Goal: Task Accomplishment & Management: Use online tool/utility

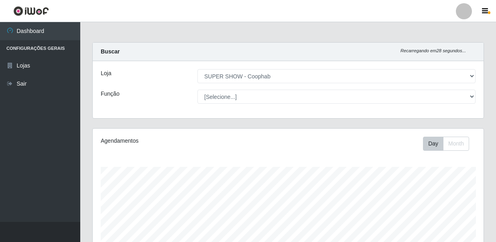
select select "146"
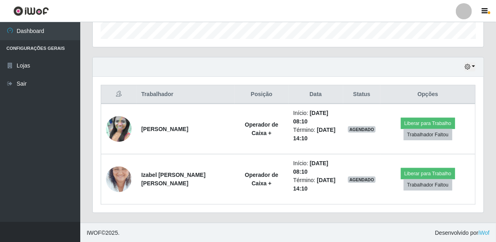
scroll to position [167, 391]
click at [471, 68] on button "button" at bounding box center [469, 66] width 11 height 9
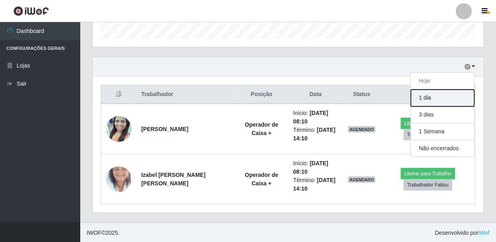
click at [437, 96] on button "1 dia" at bounding box center [442, 97] width 63 height 17
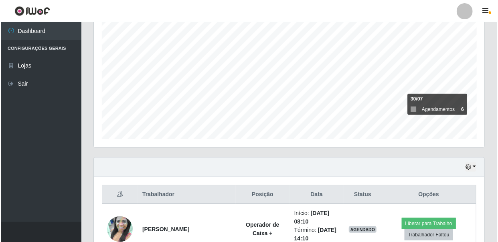
scroll to position [248, 0]
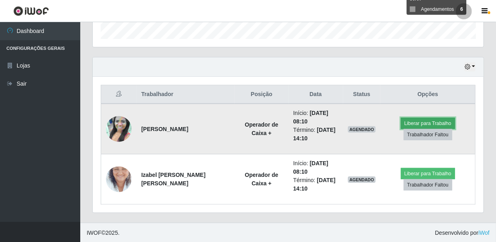
click at [417, 123] on button "Liberar para Trabalho" at bounding box center [428, 123] width 54 height 11
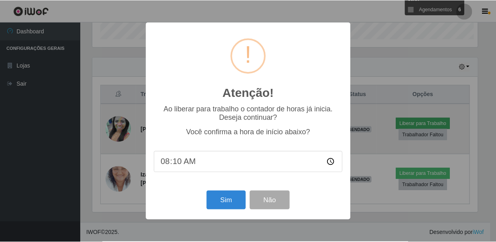
scroll to position [167, 387]
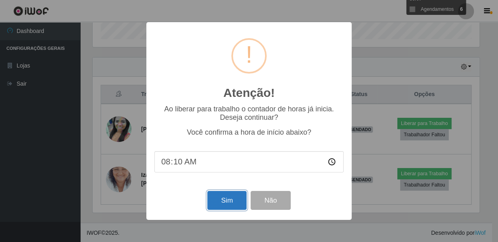
click at [223, 200] on button "Sim" at bounding box center [226, 200] width 39 height 19
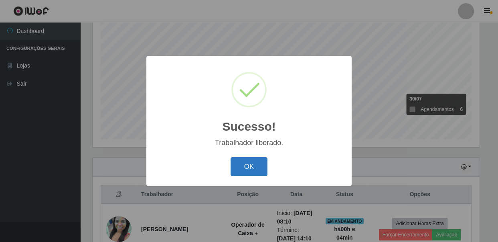
click at [244, 167] on button "OK" at bounding box center [249, 166] width 37 height 19
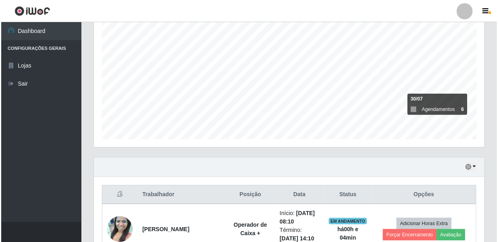
scroll to position [221, 0]
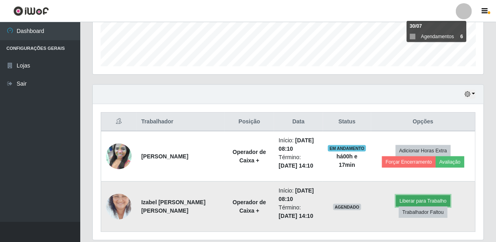
click at [425, 199] on button "Liberar para Trabalho" at bounding box center [423, 200] width 54 height 11
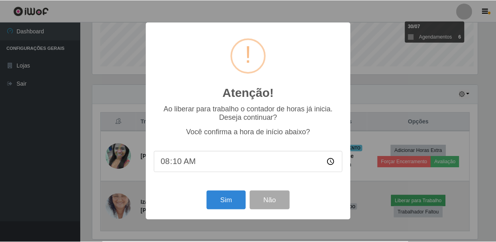
scroll to position [167, 387]
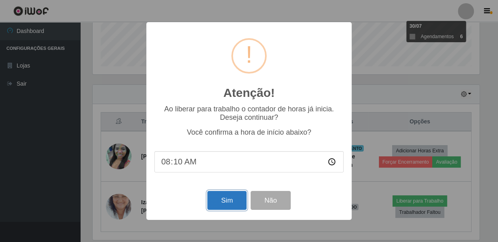
click at [225, 203] on button "Sim" at bounding box center [226, 200] width 39 height 19
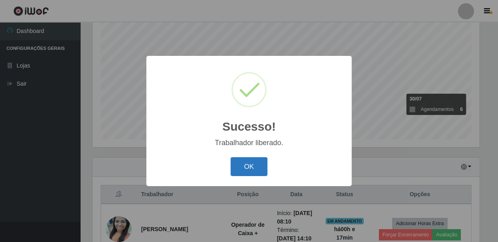
click at [253, 165] on button "OK" at bounding box center [249, 166] width 37 height 19
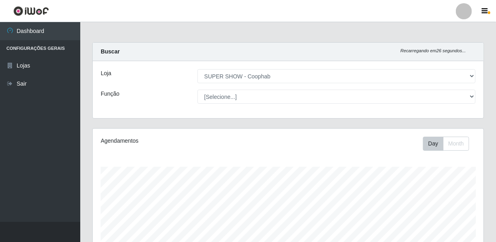
scroll to position [248, 0]
